Goal: Task Accomplishment & Management: Complete application form

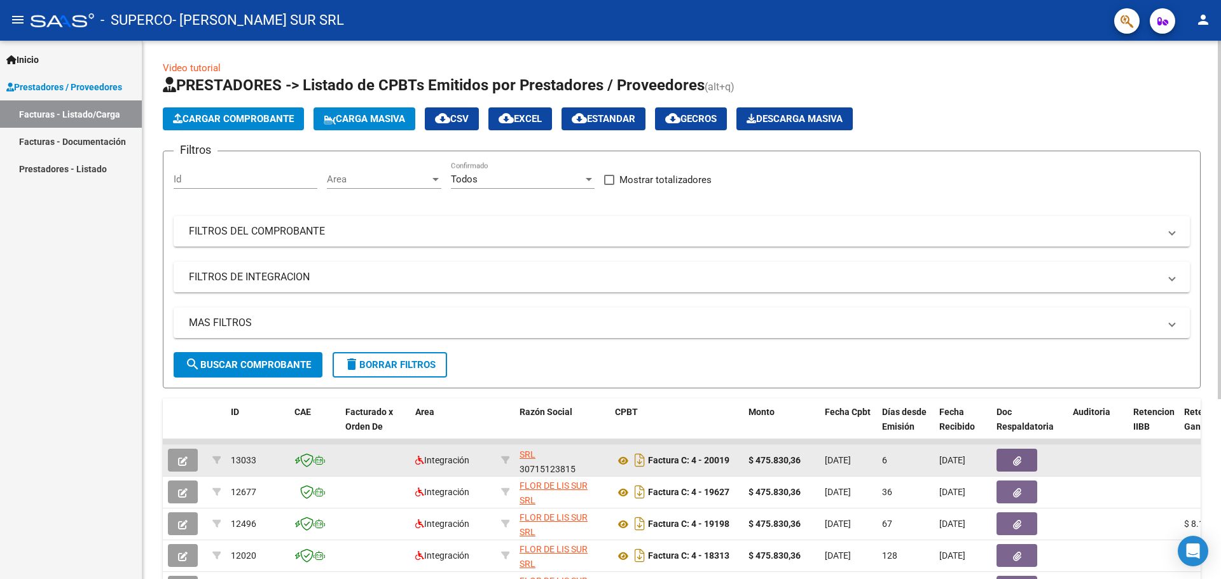
scroll to position [17, 0]
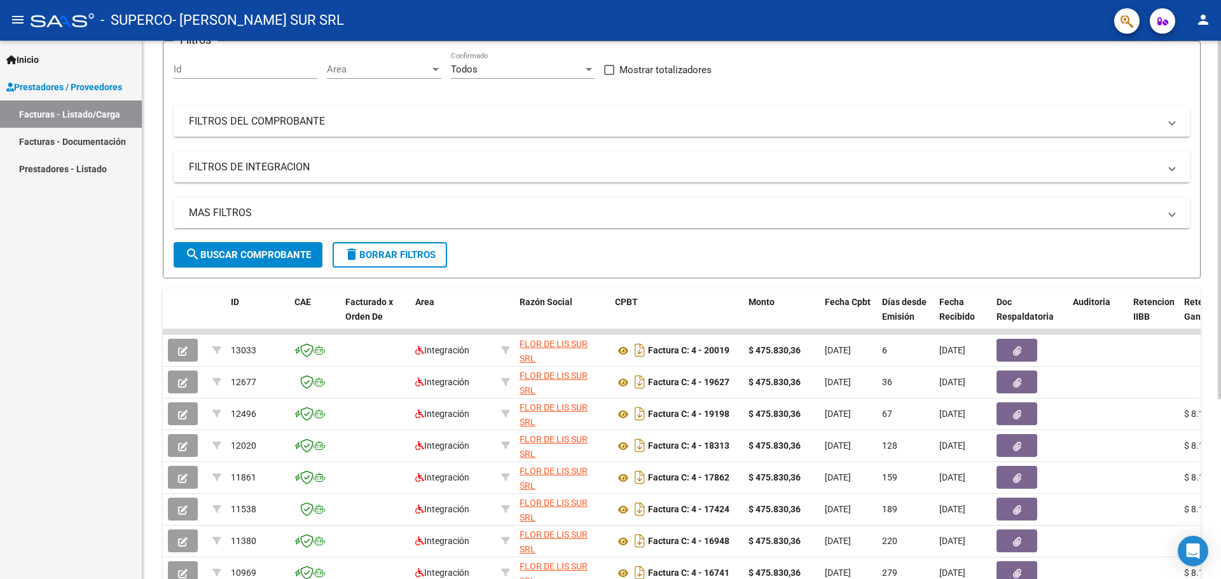
scroll to position [127, 0]
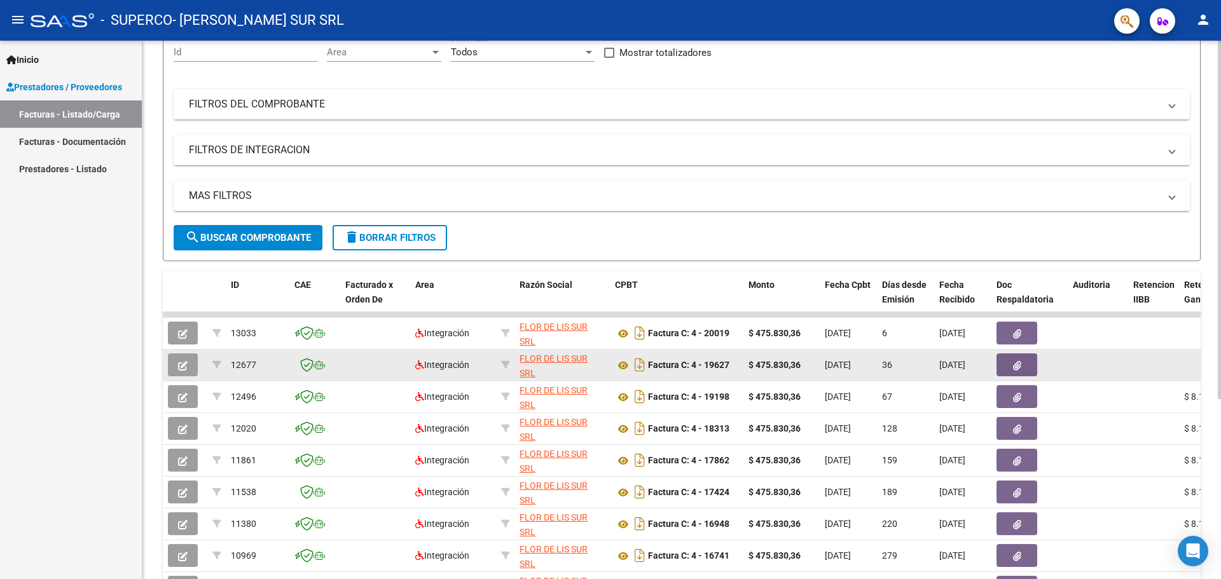
click at [1061, 370] on div at bounding box center [1029, 365] width 66 height 23
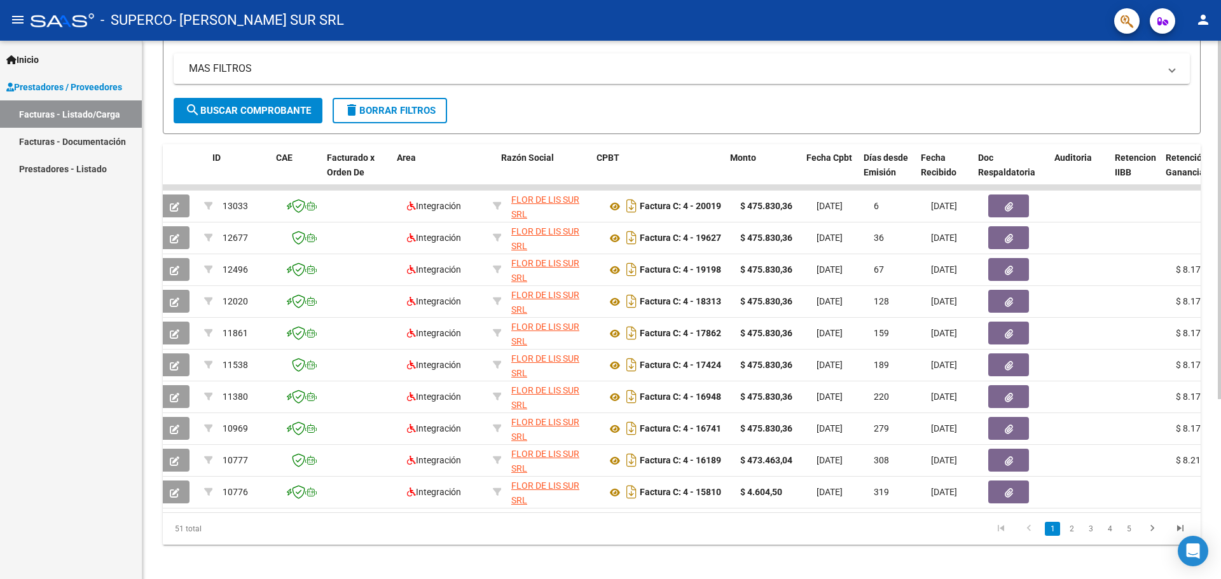
scroll to position [0, 0]
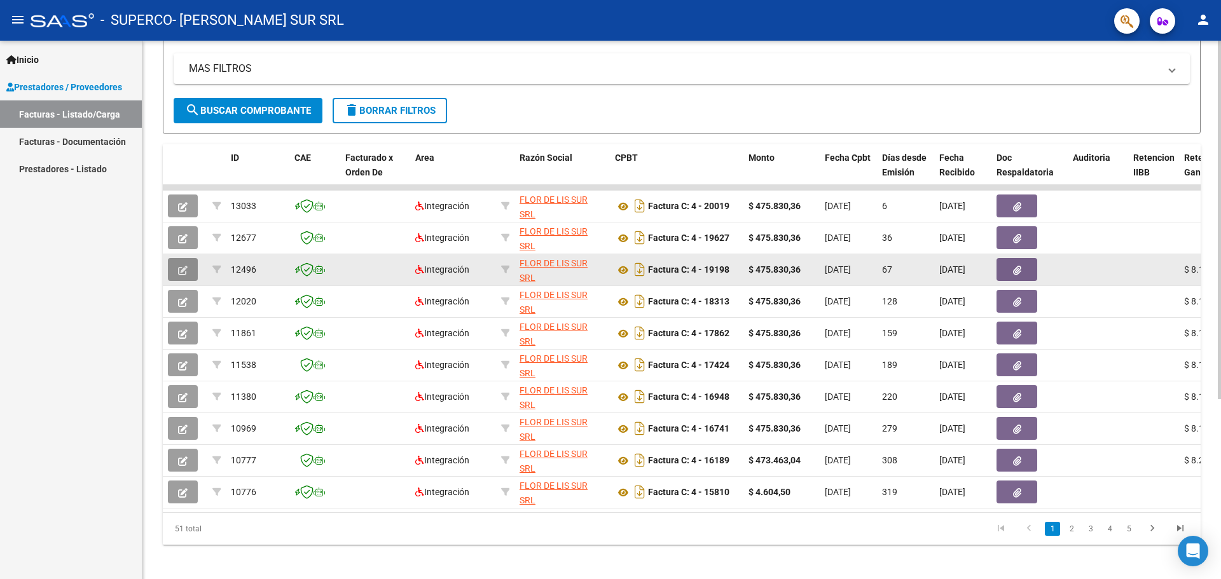
click at [176, 273] on button "button" at bounding box center [183, 269] width 30 height 23
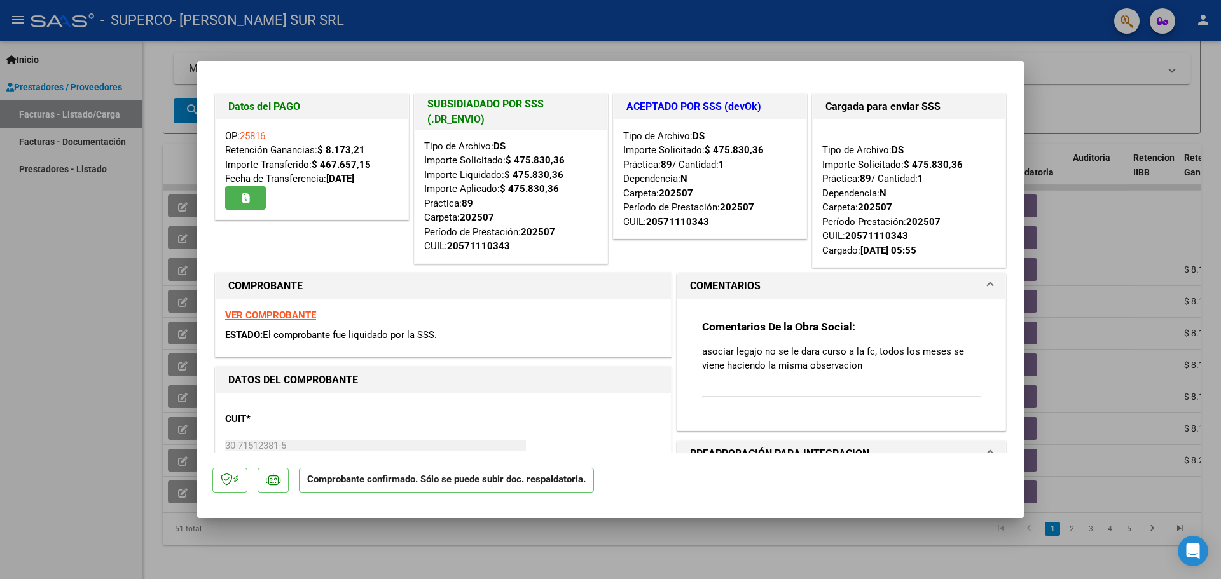
click at [112, 289] on div at bounding box center [610, 289] width 1221 height 579
type input "$ 0,00"
